Goal: Task Accomplishment & Management: Manage account settings

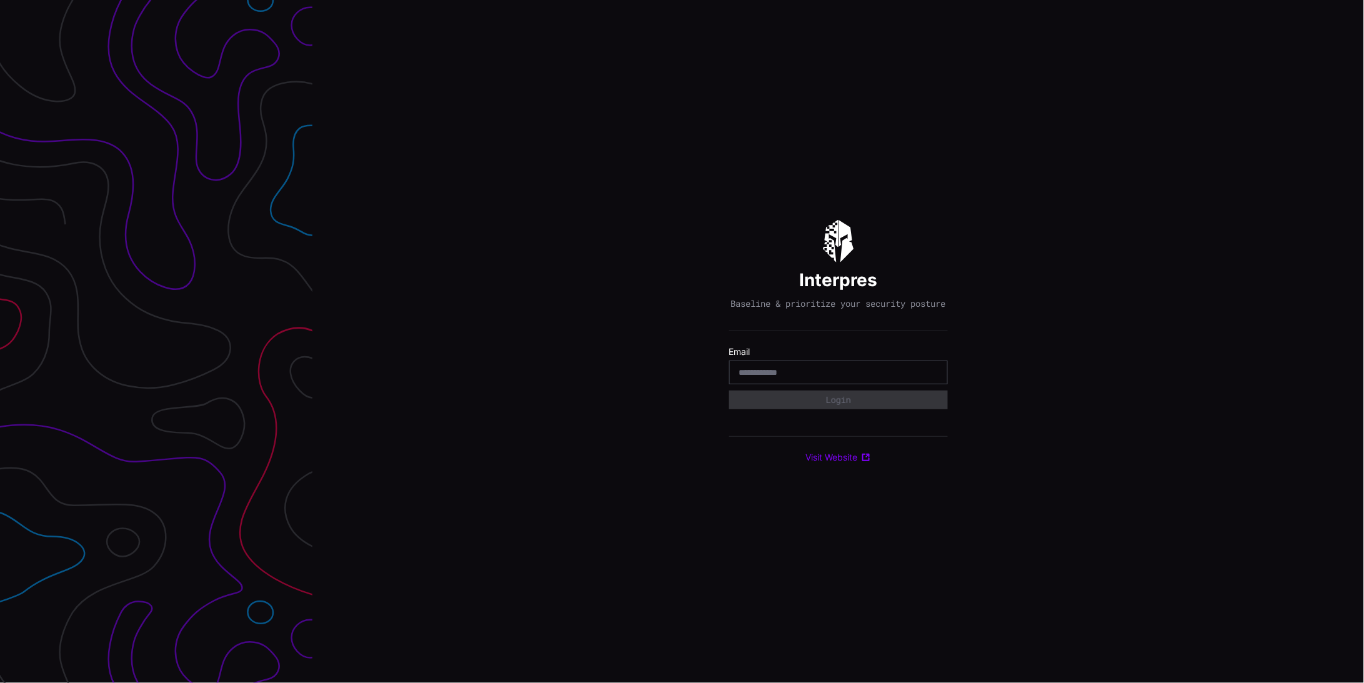
click at [804, 378] on input "email" at bounding box center [838, 372] width 199 height 11
type input "**********"
click at [811, 407] on button "Login" at bounding box center [838, 400] width 219 height 19
